Goal: Register for event/course

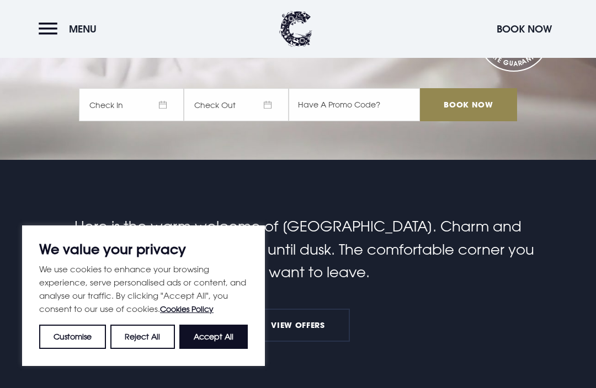
click at [213, 349] on button "Accept All" at bounding box center [213, 337] width 68 height 24
checkbox input "true"
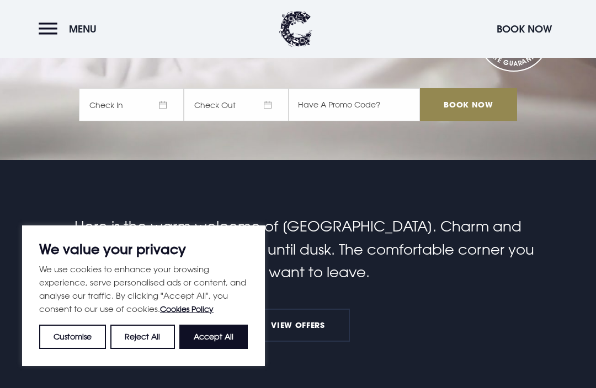
checkbox input "true"
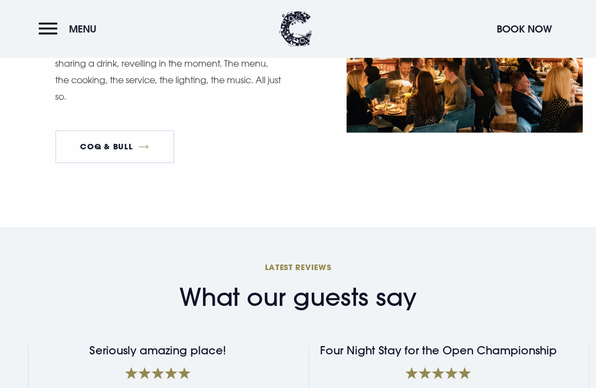
scroll to position [1660, 0]
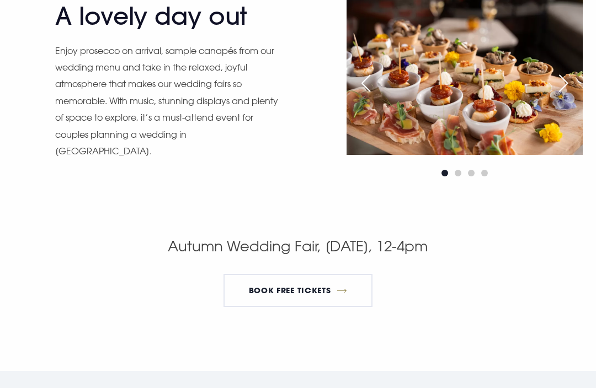
scroll to position [1376, 0]
click at [291, 288] on link "BOOK FREE TICKETS" at bounding box center [297, 290] width 149 height 33
